Goal: Navigation & Orientation: Find specific page/section

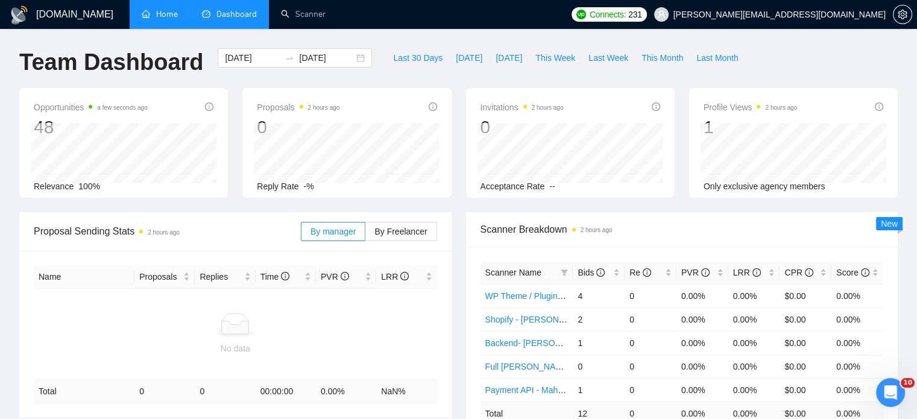
click at [162, 19] on link "Home" at bounding box center [160, 14] width 36 height 10
